Goal: Task Accomplishment & Management: Complete application form

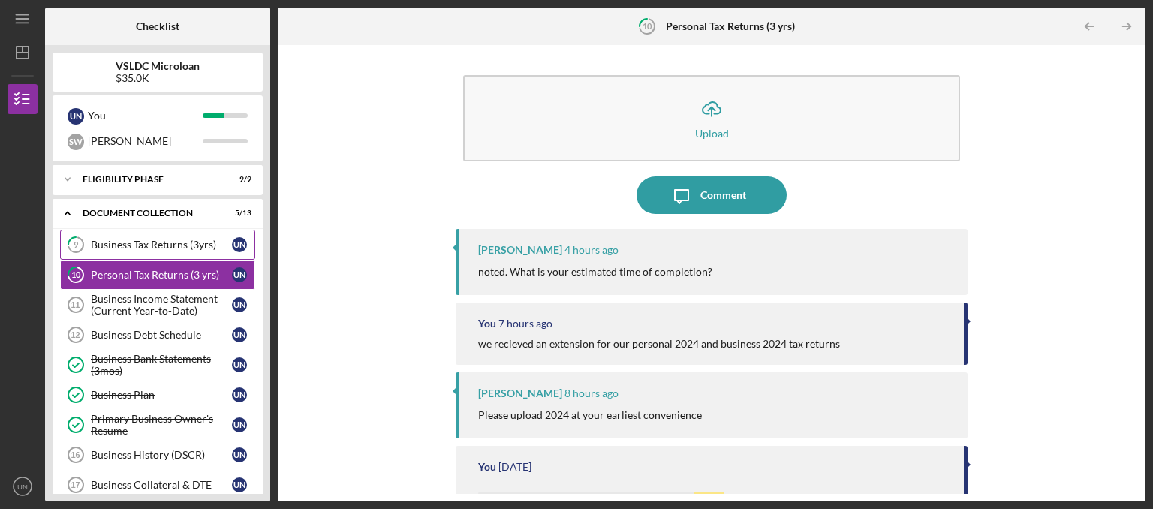
click at [172, 251] on div "Business Tax Returns (3yrs)" at bounding box center [161, 245] width 141 height 12
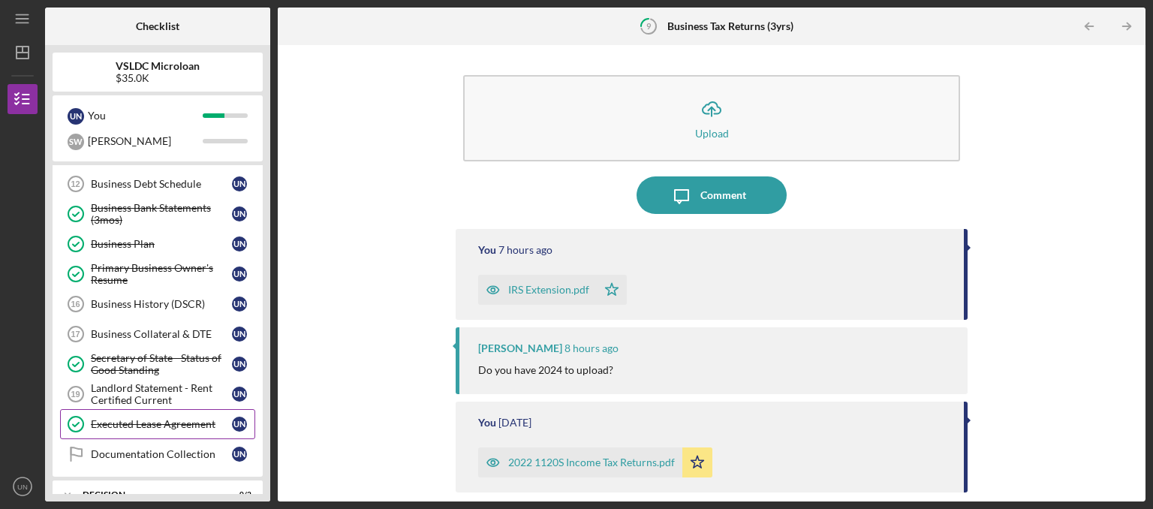
scroll to position [227, 0]
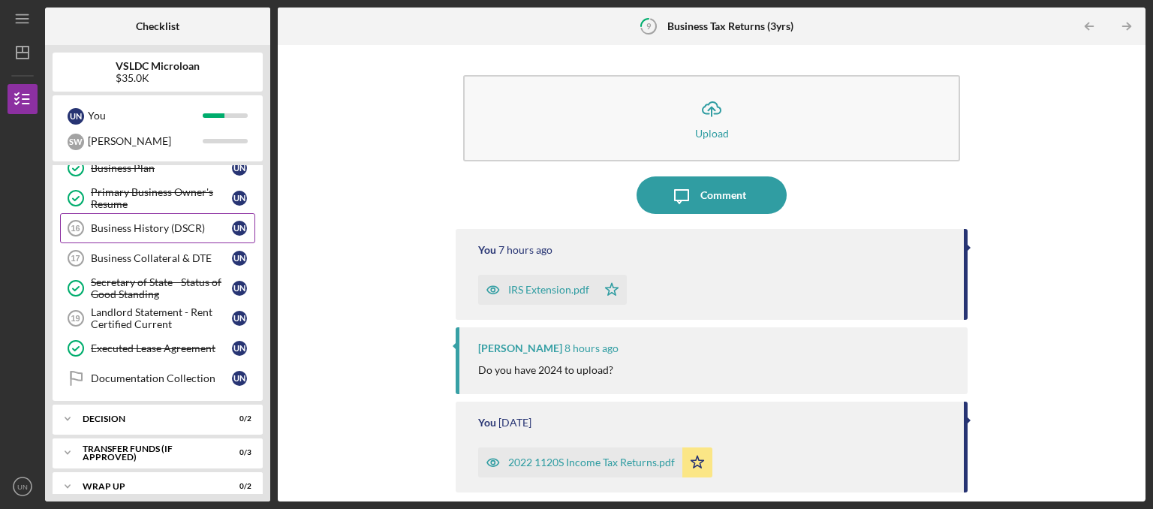
click at [179, 236] on link "Business History (DSCR) 16 Business History (DSCR) U N" at bounding box center [157, 228] width 195 height 30
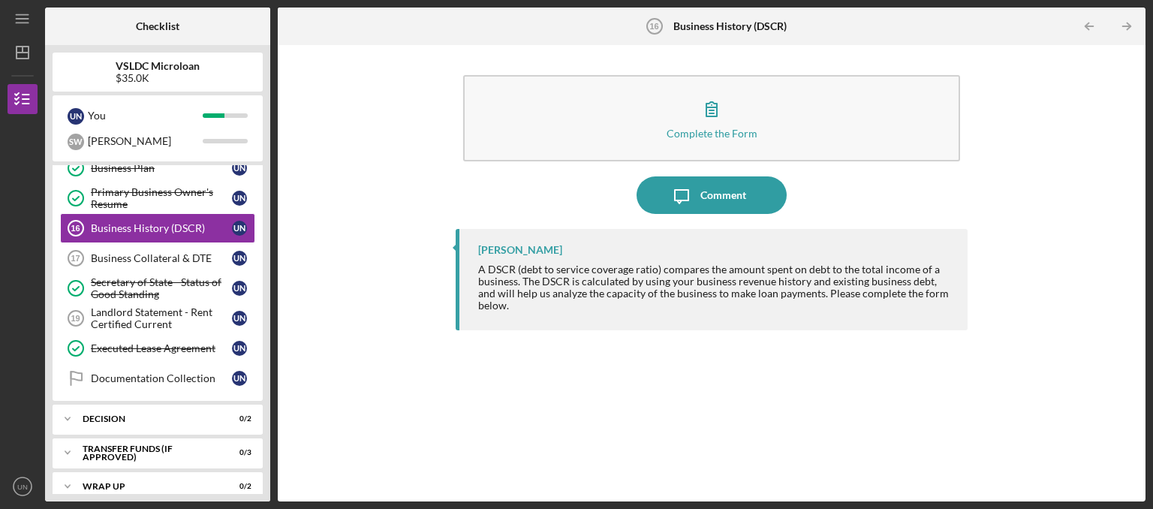
click at [524, 271] on div "A DSCR (debt to service coverage ratio) compares the amount spent on debt to th…" at bounding box center [715, 288] width 474 height 48
drag, startPoint x: 522, startPoint y: 270, endPoint x: 655, endPoint y: 267, distance: 133.7
click at [655, 267] on div "A DSCR (debt to service coverage ratio) compares the amount spent on debt to th…" at bounding box center [715, 288] width 474 height 48
copy div "debt to service coverage ratio"
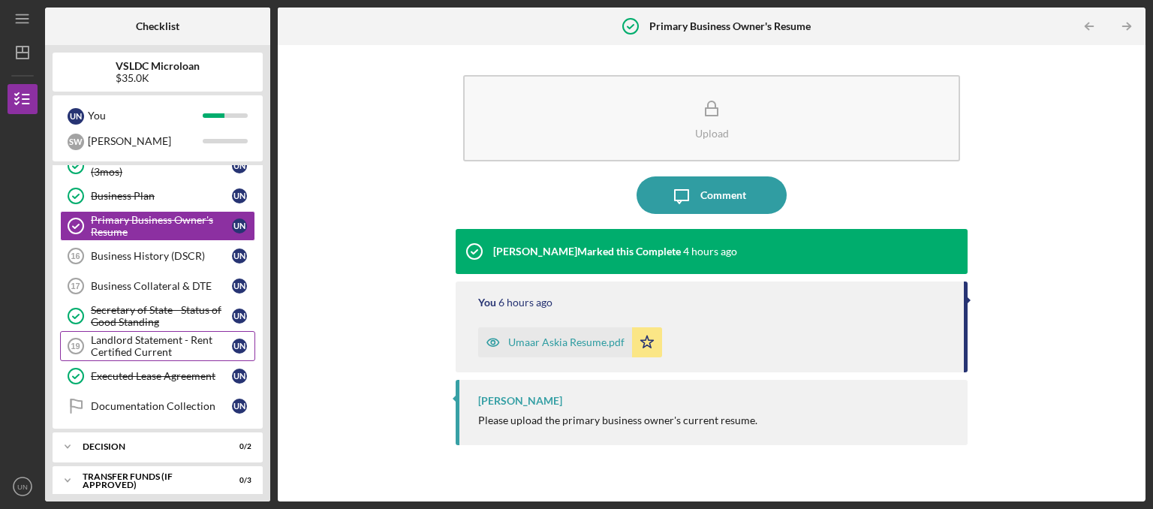
scroll to position [239, 0]
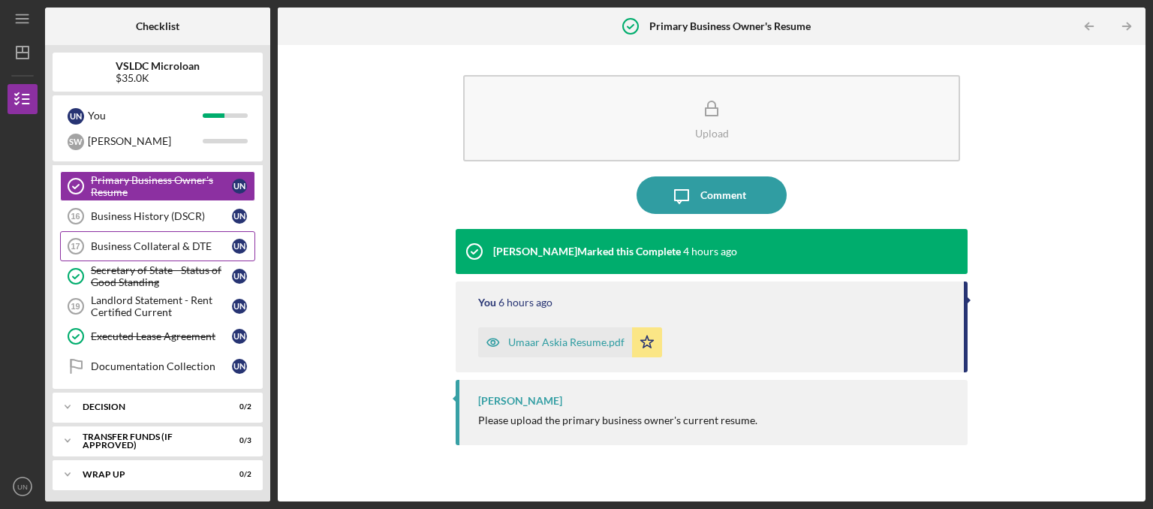
click at [136, 246] on div "Business Collateral & DTE" at bounding box center [161, 246] width 141 height 12
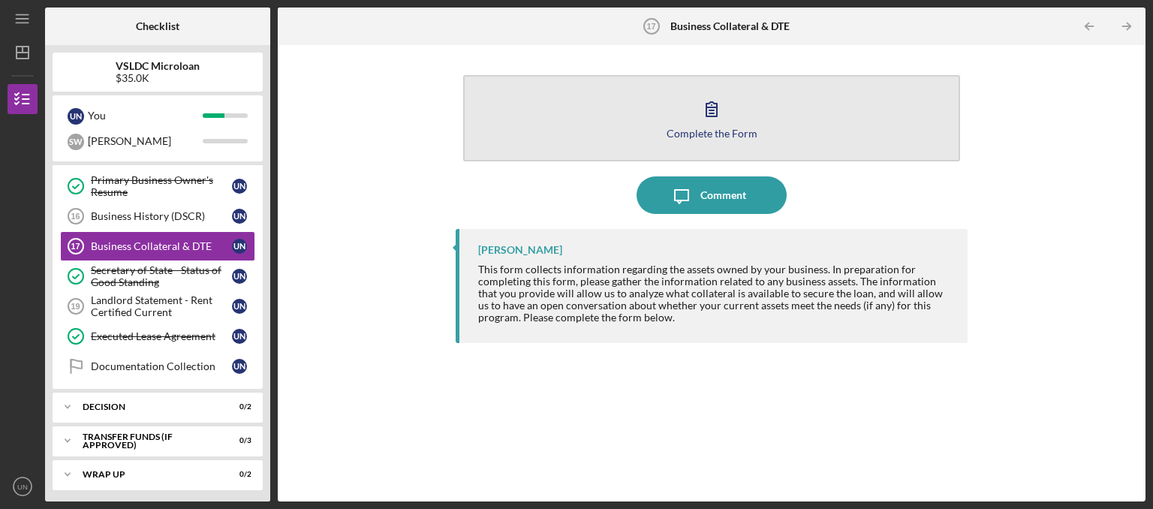
click at [731, 89] on button "Complete the Form Form" at bounding box center [711, 118] width 497 height 86
